Goal: Find specific page/section: Find specific page/section

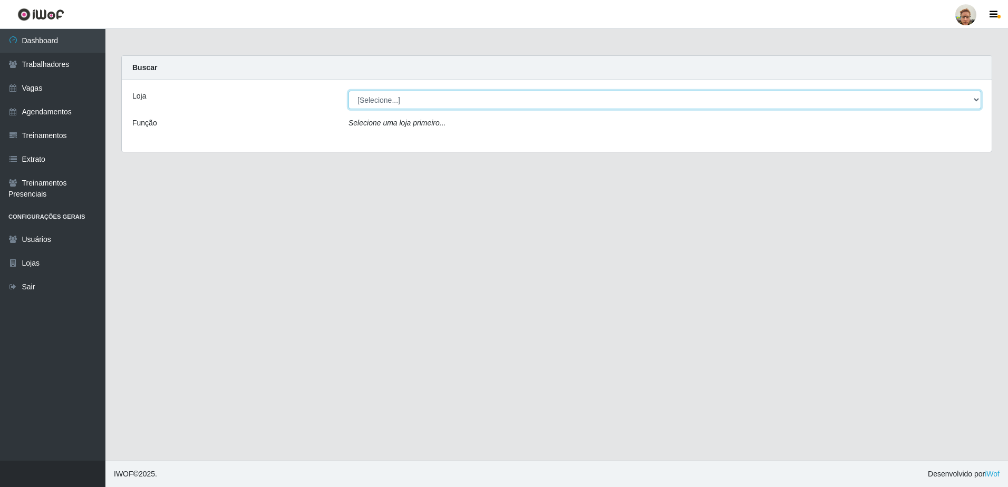
drag, startPoint x: 404, startPoint y: 98, endPoint x: 404, endPoint y: 107, distance: 8.4
click at [404, 98] on select "[Selecione...] [GEOGRAPHIC_DATA]" at bounding box center [665, 100] width 633 height 18
select select "168"
click at [349, 91] on select "[Selecione...] [GEOGRAPHIC_DATA]" at bounding box center [665, 100] width 633 height 18
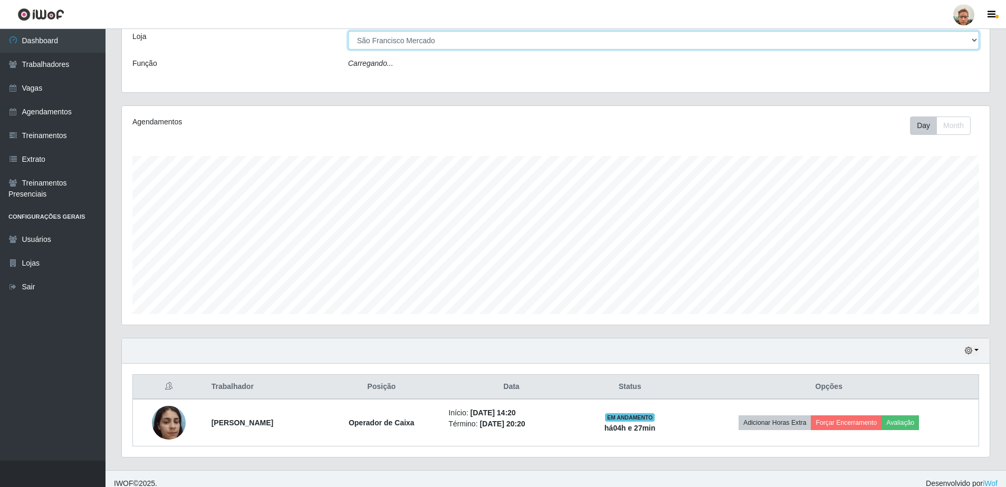
scroll to position [69, 0]
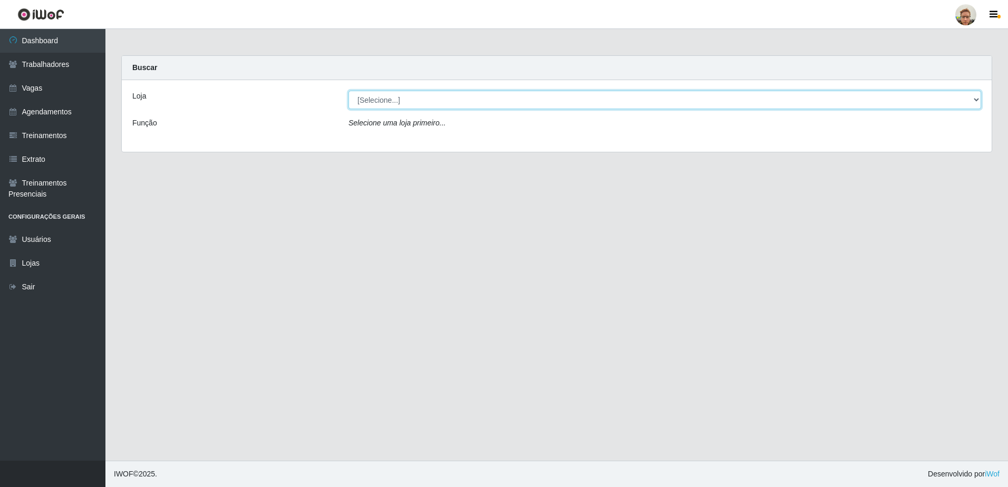
drag, startPoint x: 429, startPoint y: 101, endPoint x: 429, endPoint y: 107, distance: 6.3
click at [429, 101] on select "[Selecione...] [GEOGRAPHIC_DATA]" at bounding box center [665, 100] width 633 height 18
select select "168"
click at [349, 91] on select "[Selecione...] [GEOGRAPHIC_DATA]" at bounding box center [665, 100] width 633 height 18
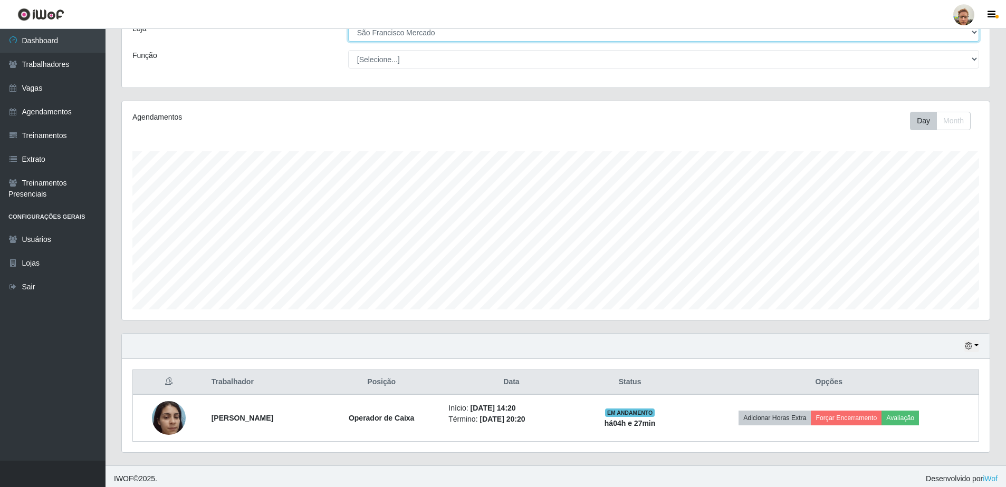
scroll to position [72, 0]
